Goal: Task Accomplishment & Management: Use online tool/utility

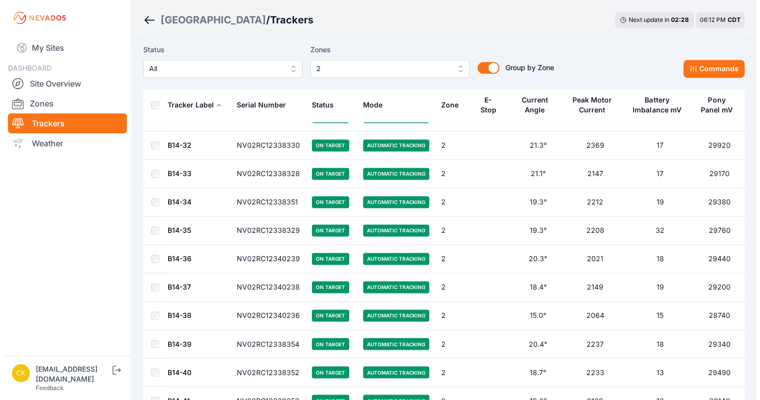
scroll to position [1577, 0]
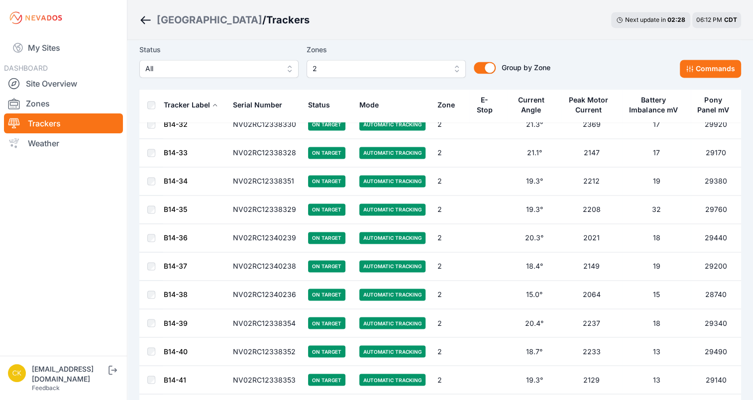
click at [432, 69] on span "2" at bounding box center [379, 69] width 133 height 12
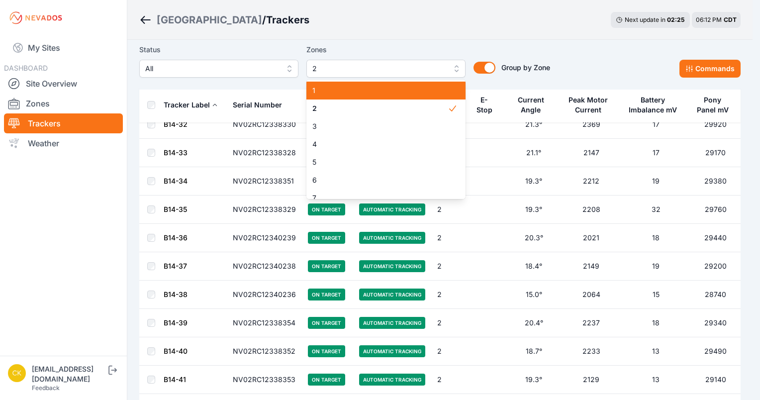
click at [386, 94] on span "1" at bounding box center [380, 91] width 135 height 10
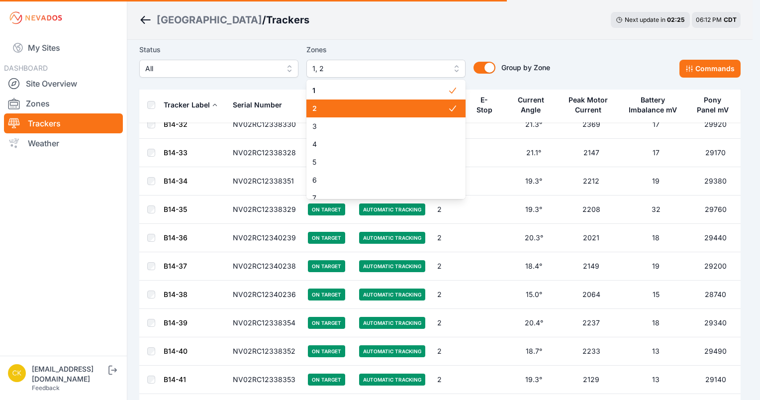
click at [388, 111] on span "2" at bounding box center [380, 109] width 135 height 10
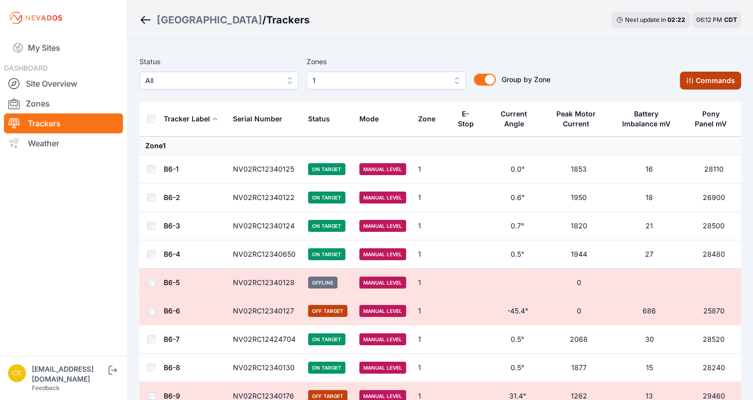
click at [705, 82] on button "Commands" at bounding box center [710, 81] width 61 height 18
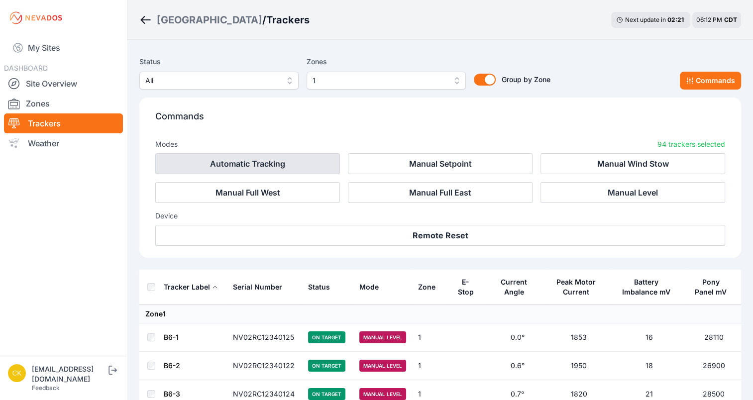
click at [296, 165] on button "Automatic Tracking" at bounding box center [247, 163] width 185 height 21
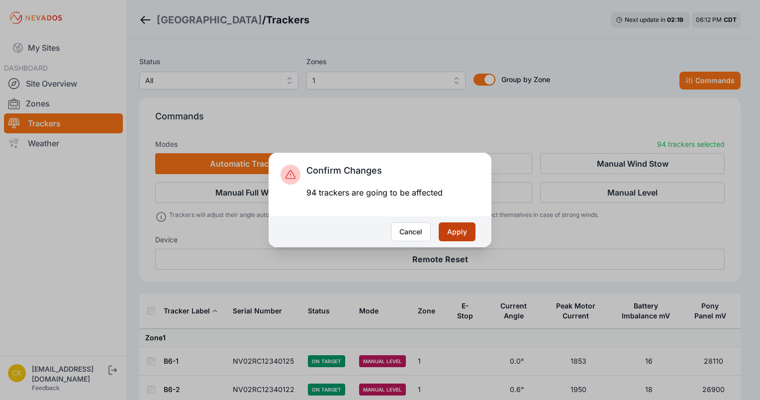
click at [450, 233] on button "Apply" at bounding box center [457, 231] width 37 height 19
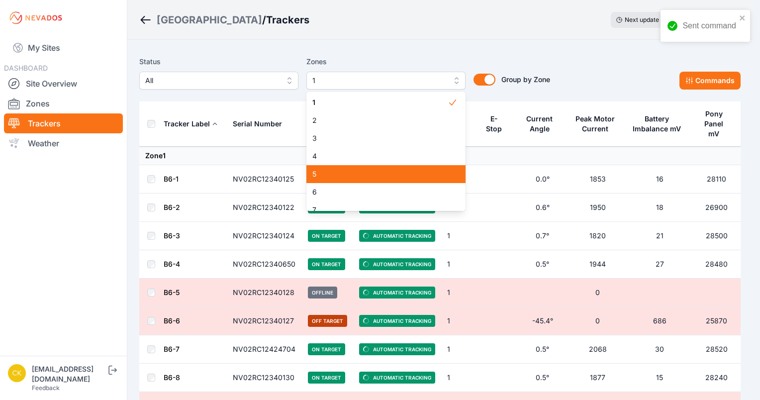
click at [385, 178] on span "5" at bounding box center [380, 174] width 135 height 10
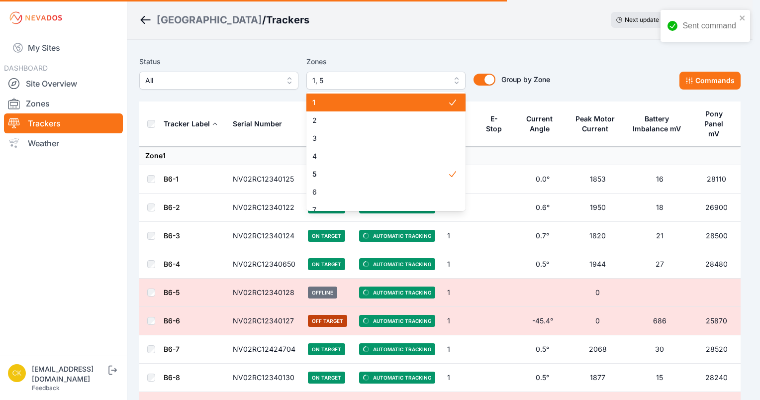
click at [392, 99] on span "1" at bounding box center [380, 103] width 135 height 10
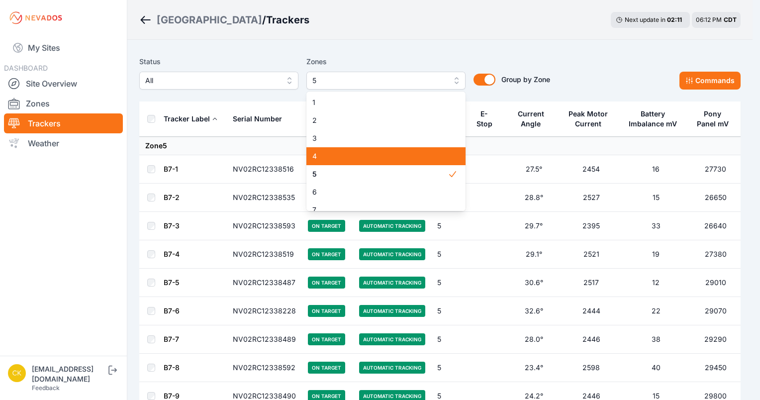
click at [380, 162] on div "4" at bounding box center [386, 156] width 159 height 18
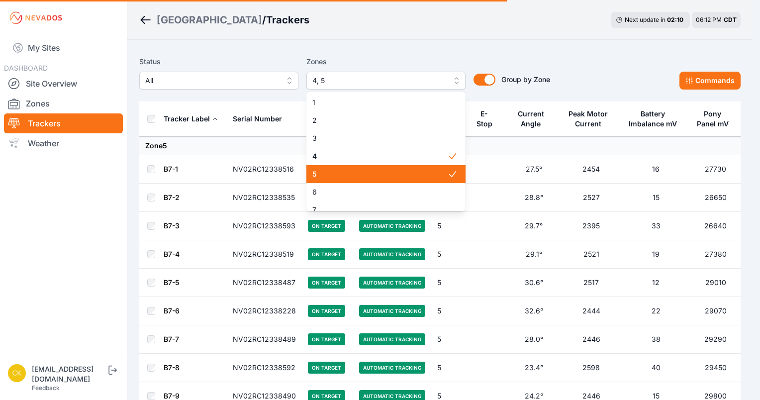
click at [380, 171] on span "5" at bounding box center [380, 174] width 135 height 10
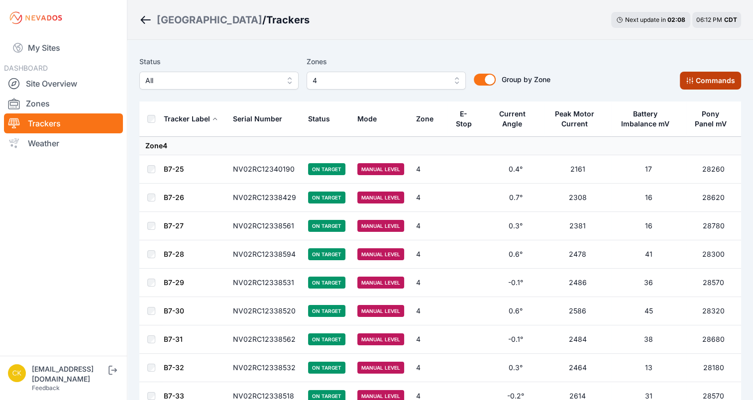
click at [724, 80] on button "Commands" at bounding box center [710, 81] width 61 height 18
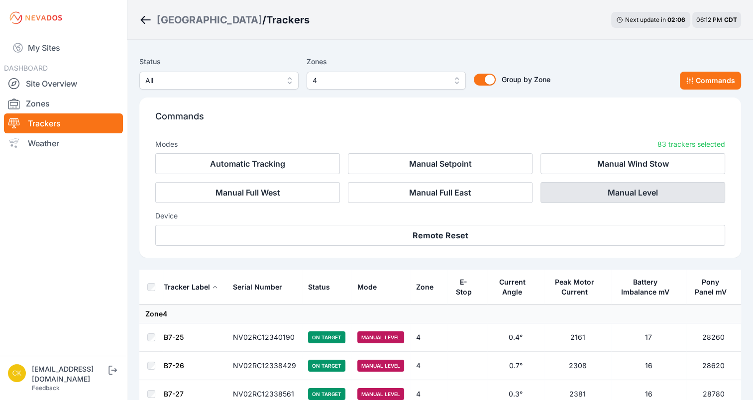
click at [641, 200] on button "Manual Level" at bounding box center [632, 192] width 185 height 21
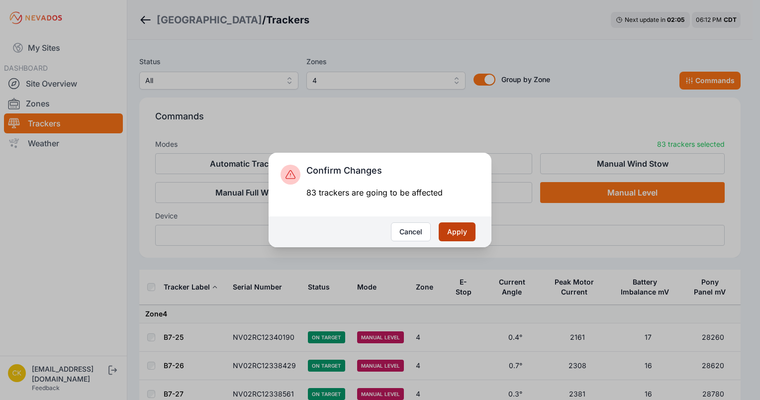
click at [468, 233] on button "Apply" at bounding box center [457, 231] width 37 height 19
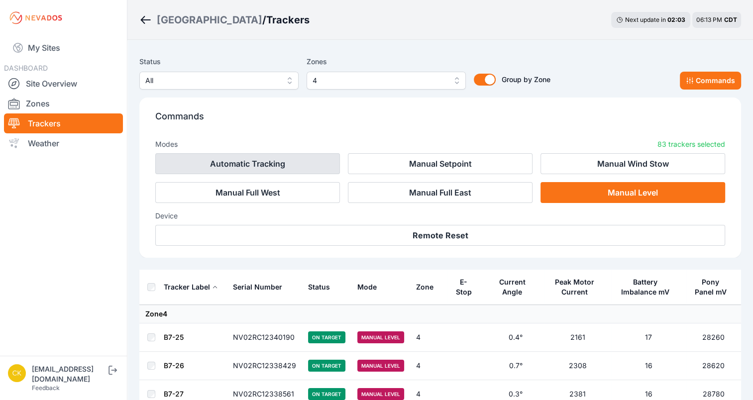
click at [295, 167] on button "Automatic Tracking" at bounding box center [247, 163] width 185 height 21
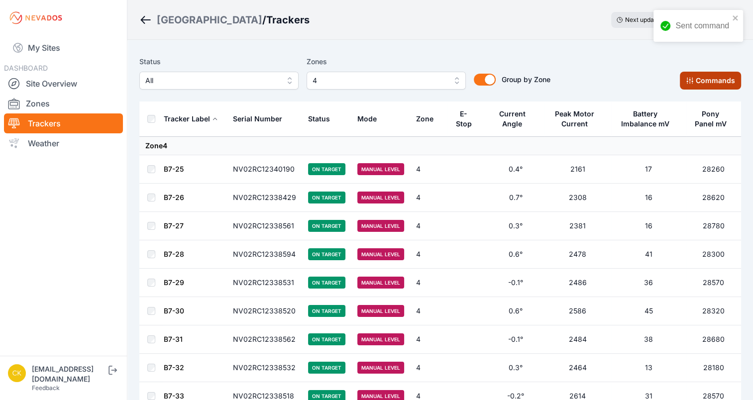
click at [699, 74] on button "Commands" at bounding box center [710, 81] width 61 height 18
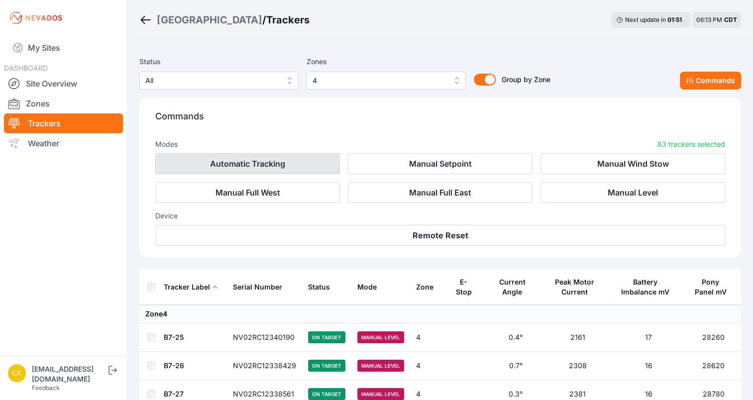
click at [273, 167] on button "Automatic Tracking" at bounding box center [247, 163] width 185 height 21
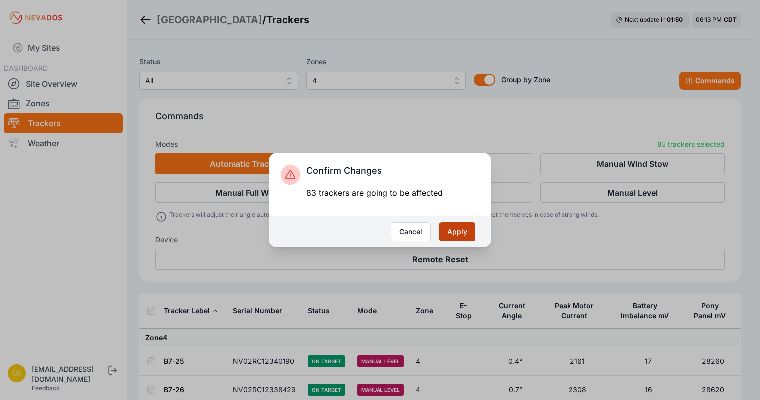
click at [460, 226] on button "Apply" at bounding box center [457, 231] width 37 height 19
